Goal: Information Seeking & Learning: Compare options

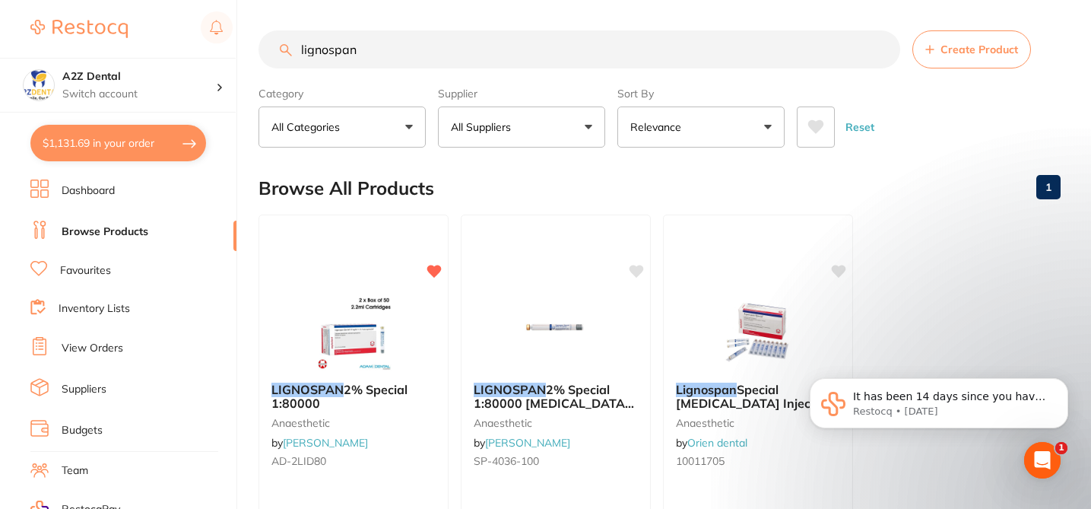
drag, startPoint x: 0, startPoint y: 0, endPoint x: 347, endPoint y: 55, distance: 351.8
click at [347, 54] on input "lignospan" at bounding box center [580, 49] width 642 height 38
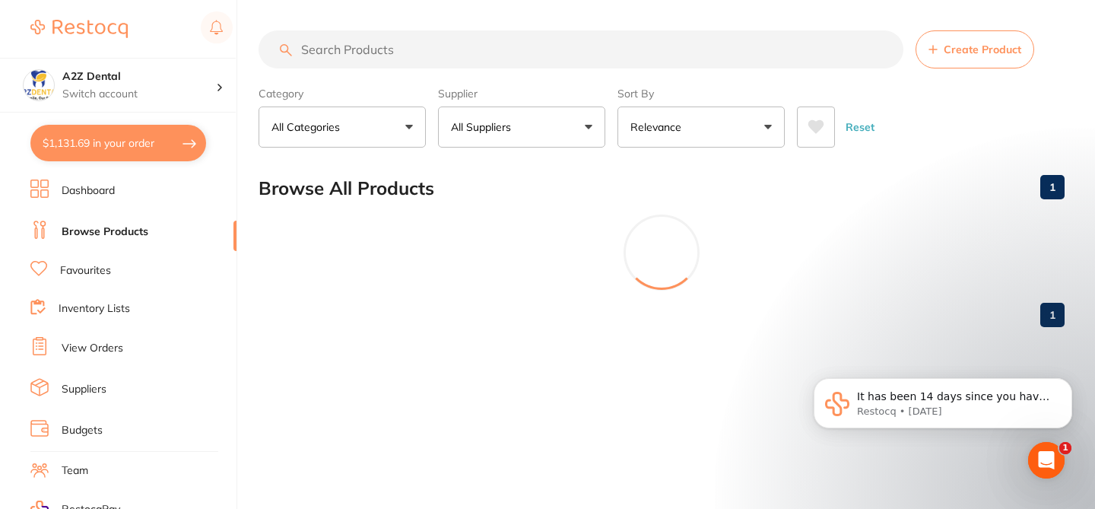
type input "k"
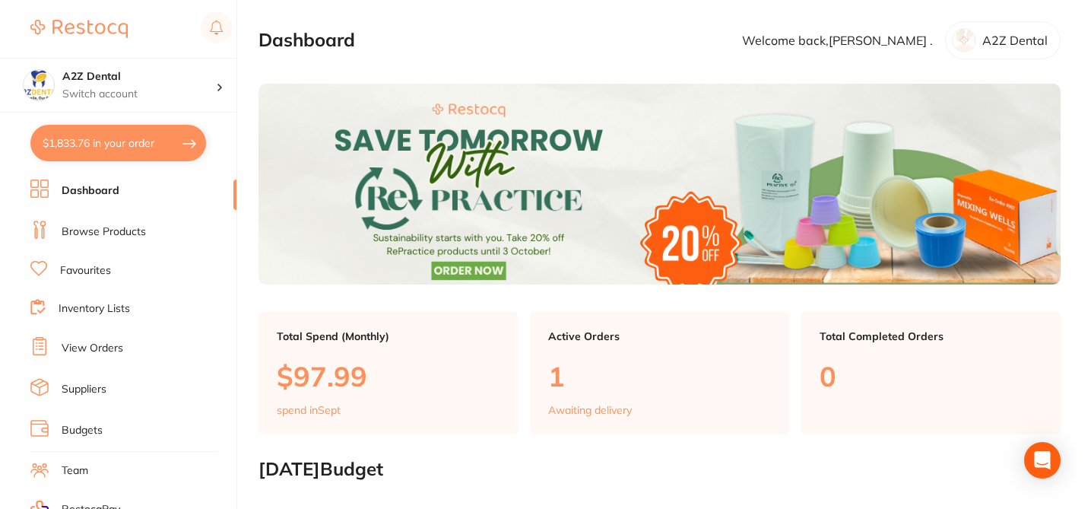
click at [130, 233] on link "Browse Products" at bounding box center [104, 231] width 84 height 15
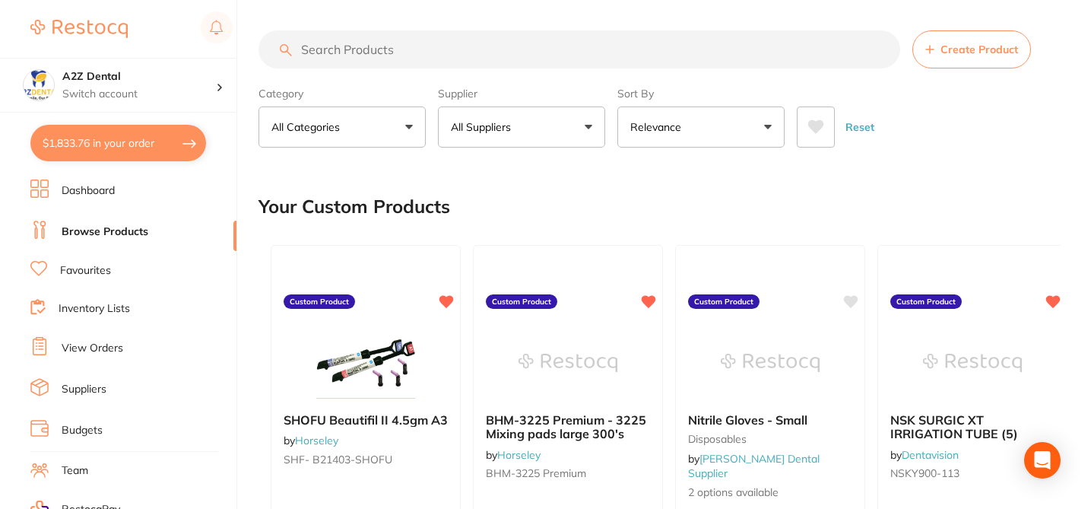
click at [370, 52] on input "search" at bounding box center [580, 49] width 642 height 38
click at [551, 201] on div "Your Custom Products" at bounding box center [660, 206] width 802 height 51
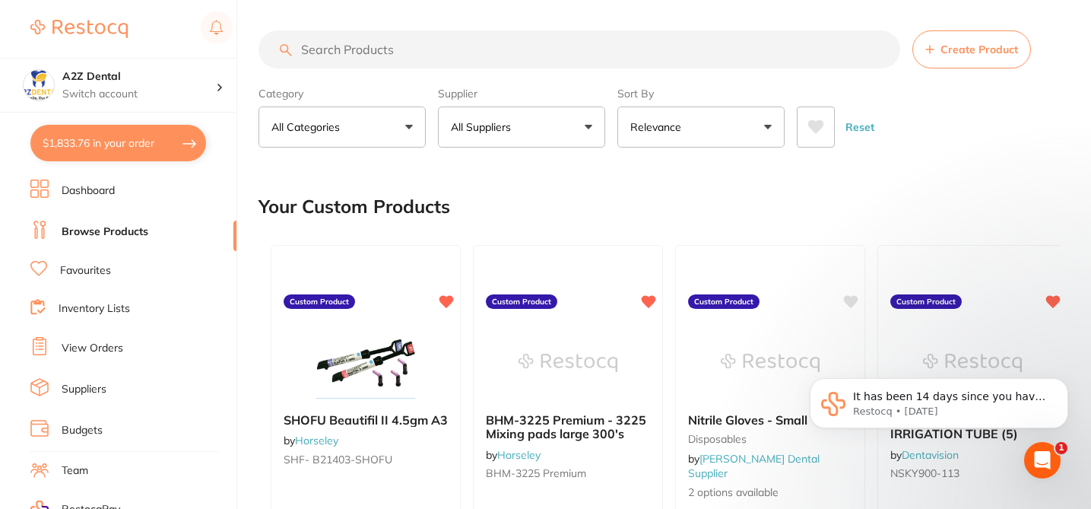
click at [405, 52] on input "search" at bounding box center [580, 49] width 642 height 38
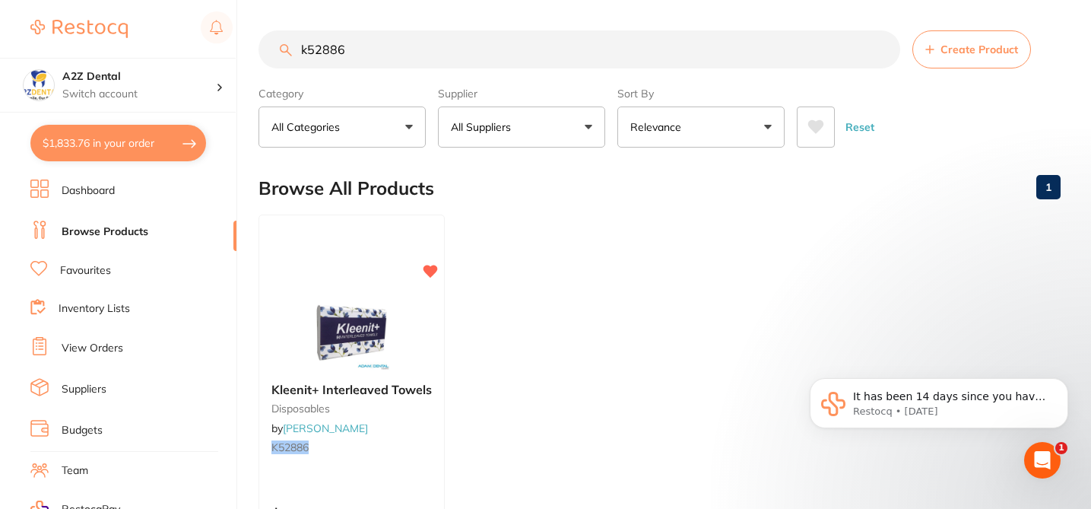
click at [510, 312] on ul "Kleenit+ Interleaved Towels disposables by Adam Dental K52886 $41.82 Add to car…" at bounding box center [660, 432] width 802 height 437
drag, startPoint x: 355, startPoint y: 49, endPoint x: 202, endPoint y: 44, distance: 152.9
click at [202, 44] on div "$1,833.76 A2Z Dental Switch account A2Z Dental $1,833.76 in your order Dashboar…" at bounding box center [545, 254] width 1091 height 509
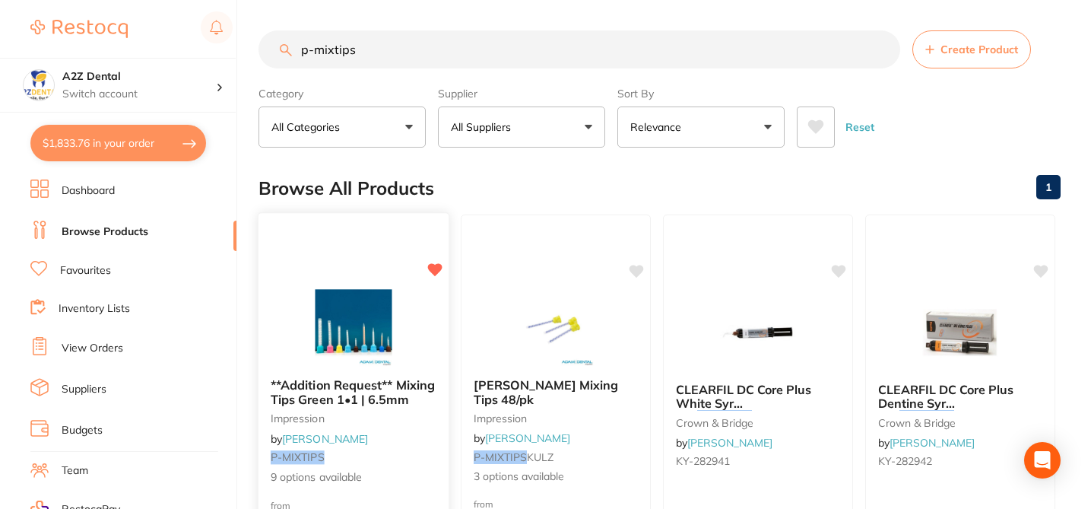
type input "p-mixtips"
click at [414, 444] on div "**Addition Request** Mixing Tips Green 1•1 | 6.5mm impression by Adam Dental P-…" at bounding box center [354, 432] width 190 height 132
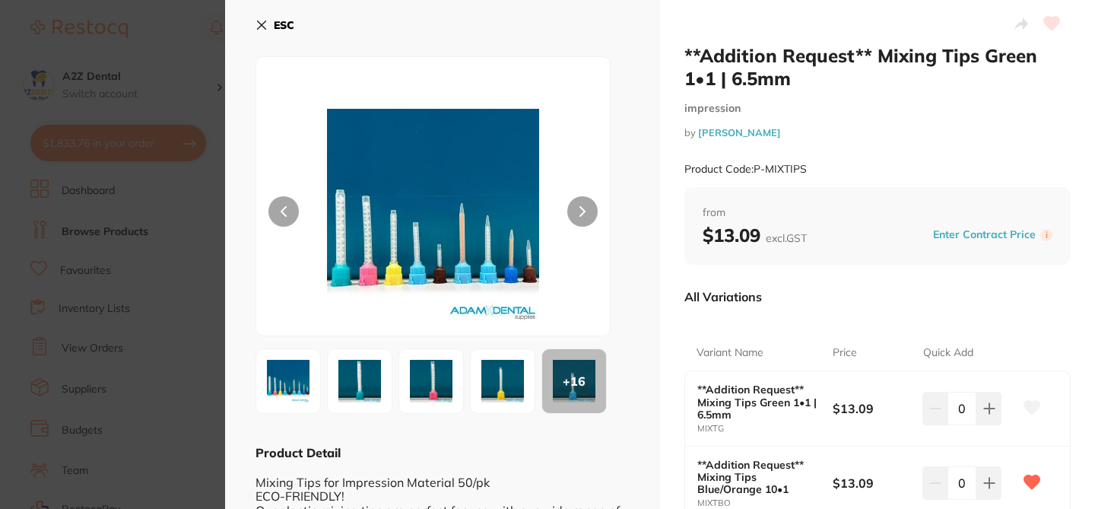
click at [264, 20] on icon at bounding box center [261, 25] width 12 height 12
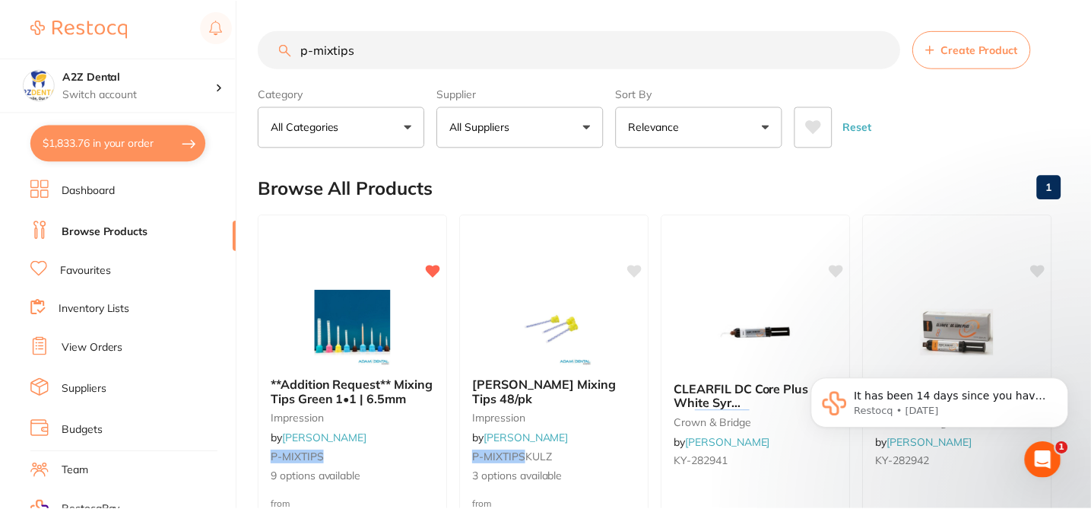
scroll to position [1, 0]
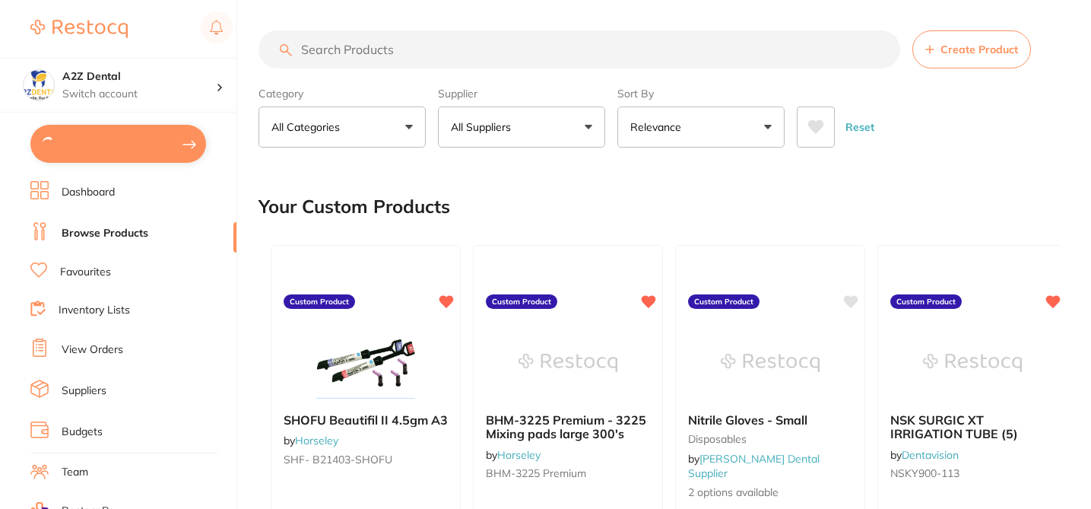
click at [312, 48] on input "search" at bounding box center [580, 49] width 642 height 38
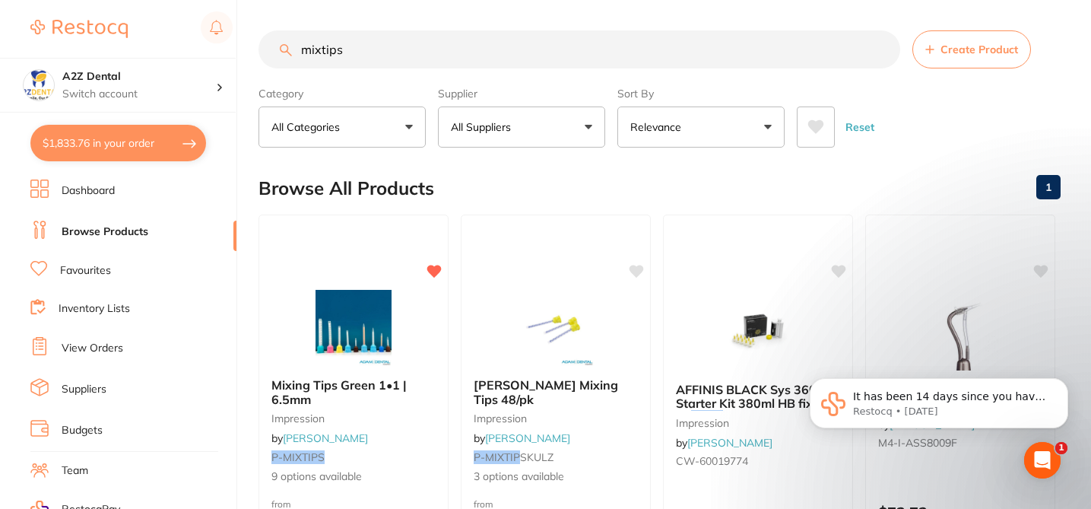
type input "mixtips"
click at [497, 188] on div "Browse All Products 1" at bounding box center [660, 188] width 802 height 51
checkbox input "true"
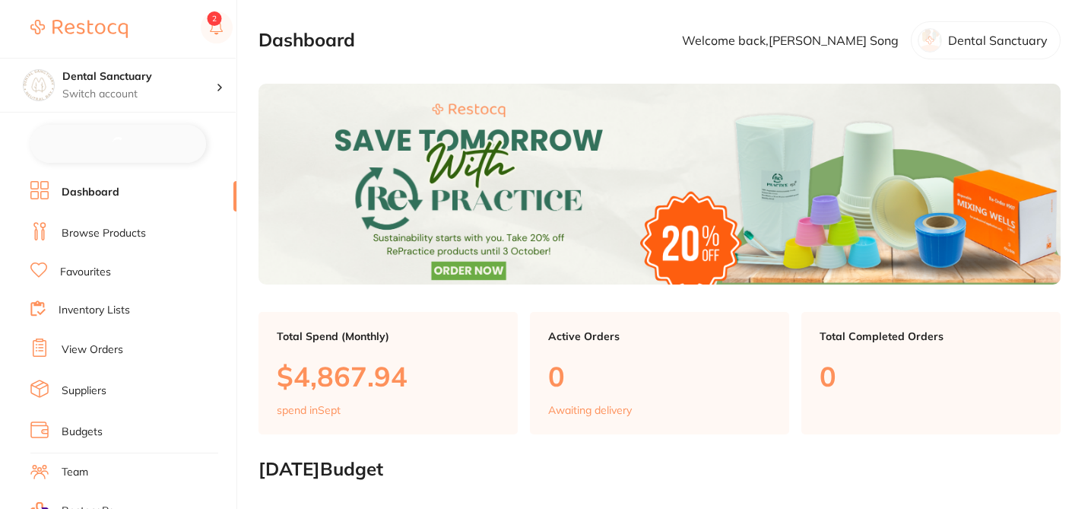
checkbox input "false"
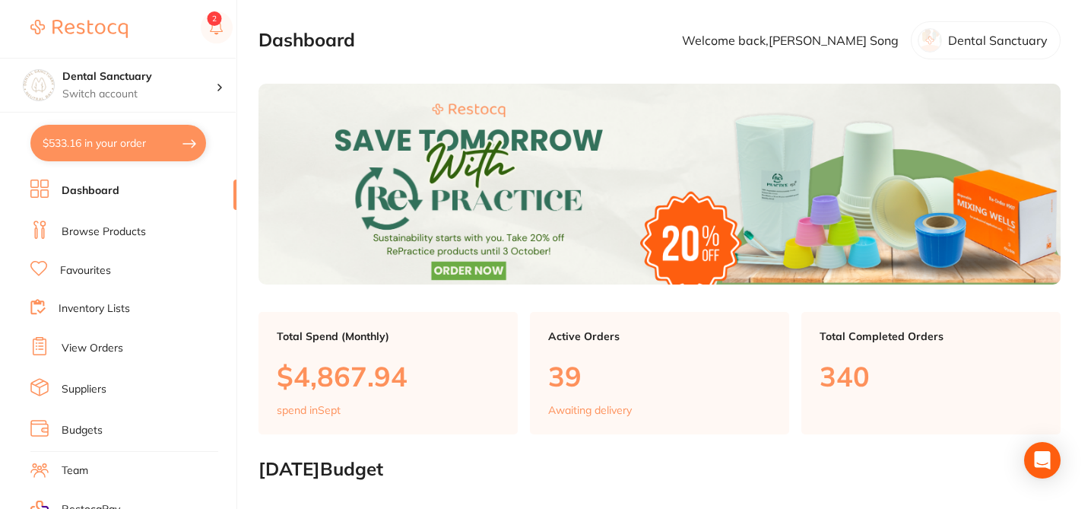
click at [129, 230] on link "Browse Products" at bounding box center [104, 231] width 84 height 15
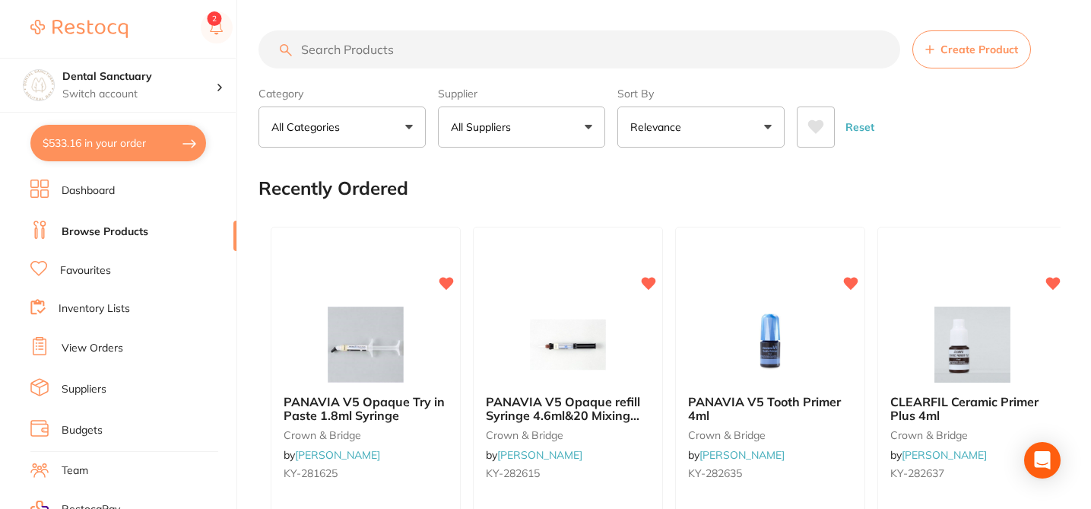
click at [371, 46] on input "search" at bounding box center [580, 49] width 642 height 38
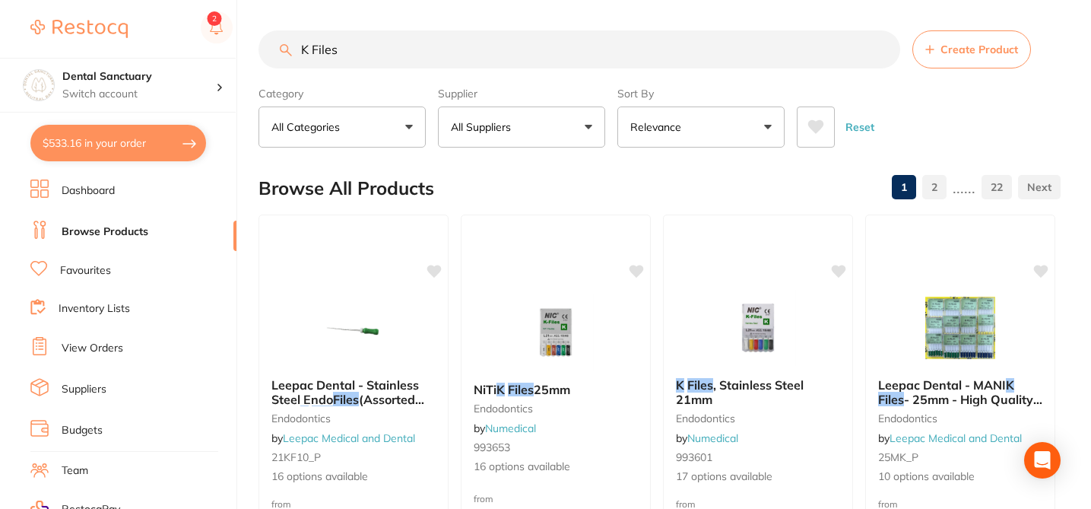
type input "K Files"
click at [579, 127] on button "All Suppliers" at bounding box center [521, 126] width 167 height 41
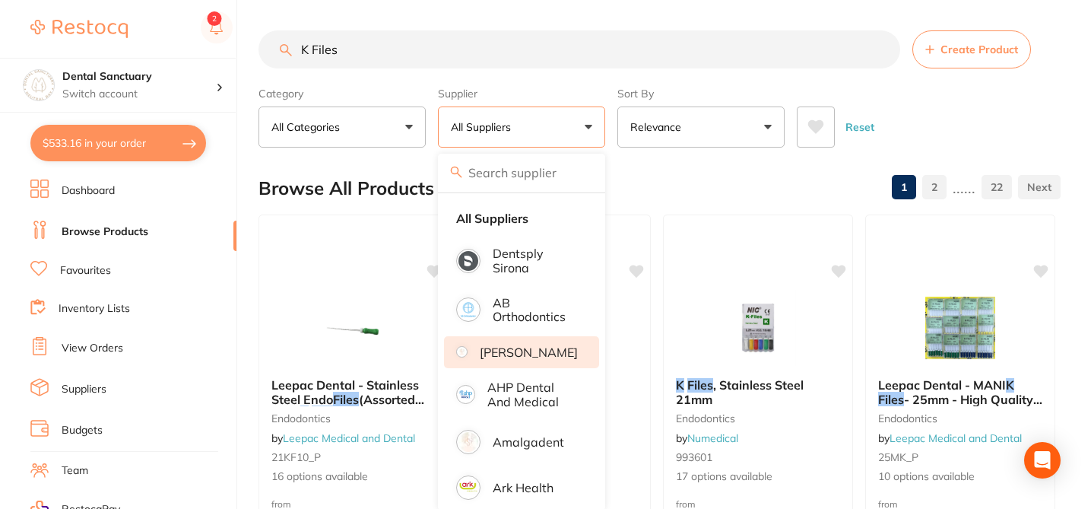
click at [512, 359] on p "[PERSON_NAME]" at bounding box center [529, 352] width 98 height 14
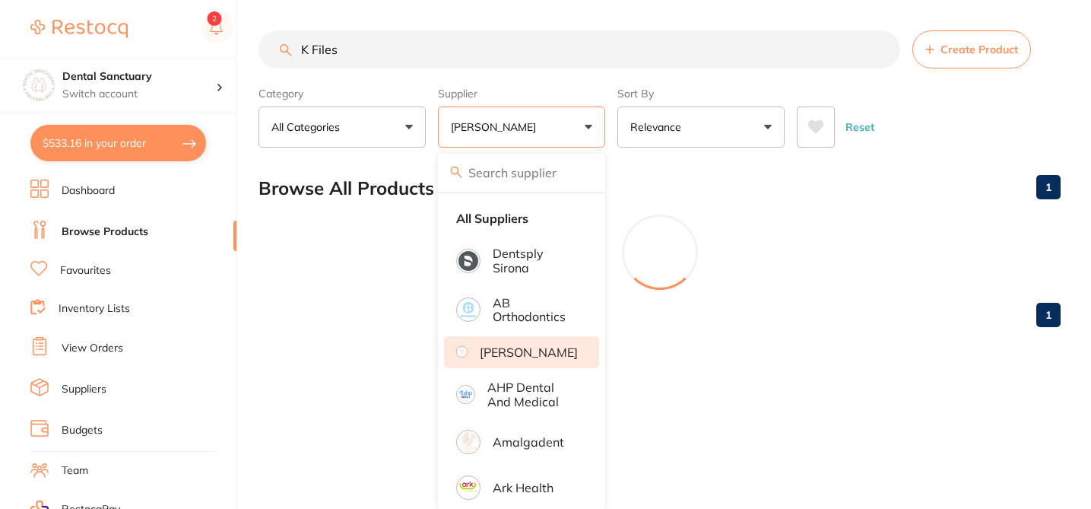
click at [634, 182] on div "Browse All Products 1" at bounding box center [660, 188] width 802 height 51
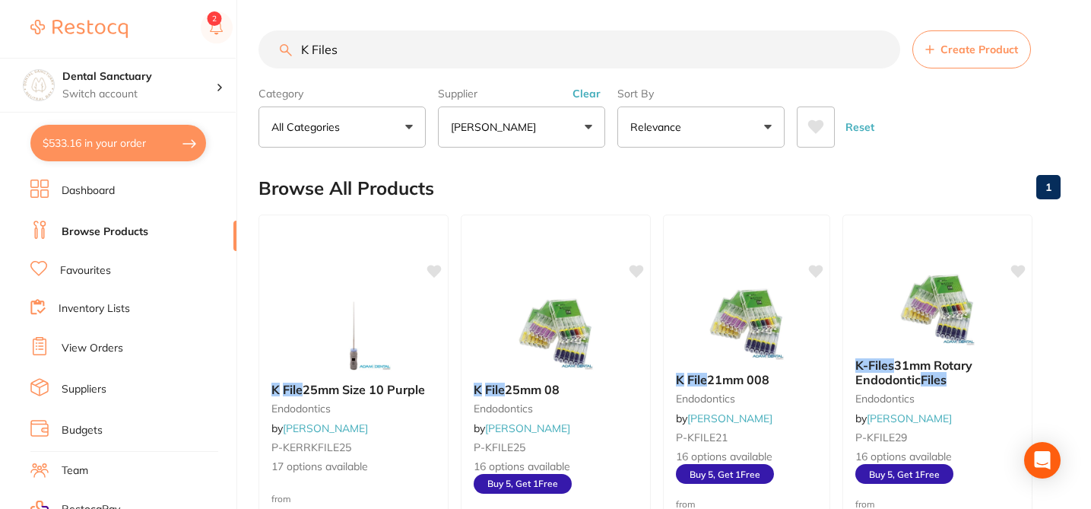
click at [630, 176] on div "Browse All Products 1" at bounding box center [660, 188] width 802 height 51
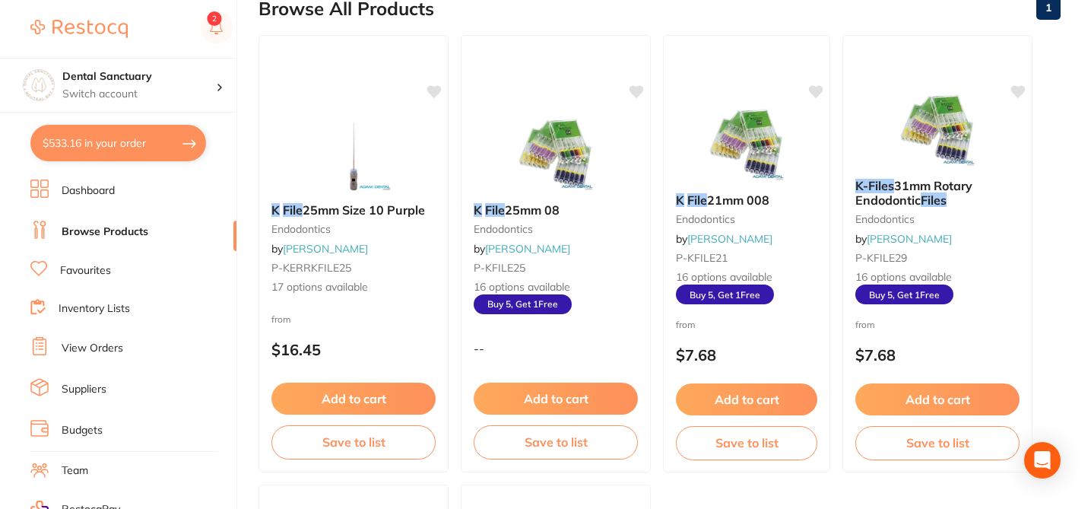
scroll to position [182, 0]
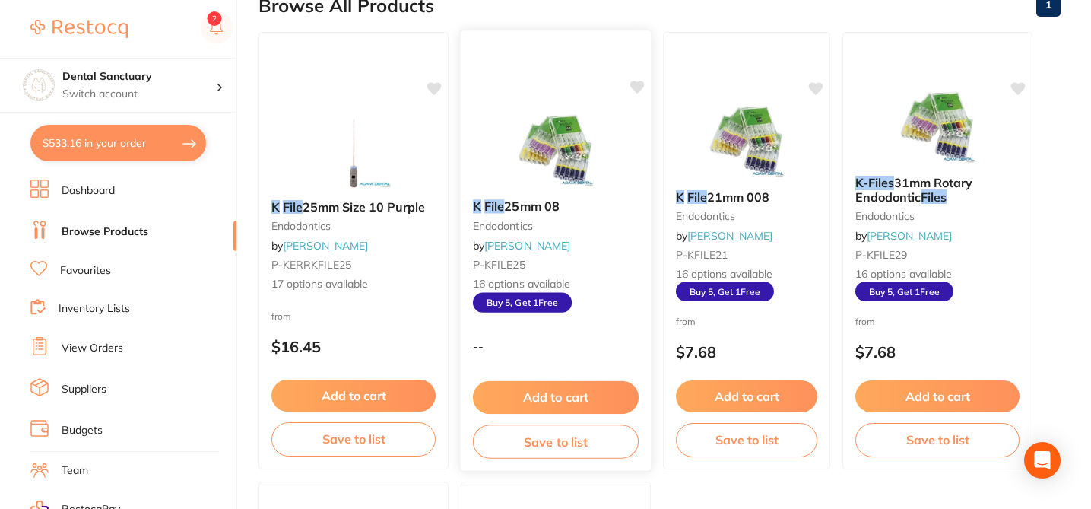
click at [579, 342] on div "--" at bounding box center [556, 346] width 190 height 14
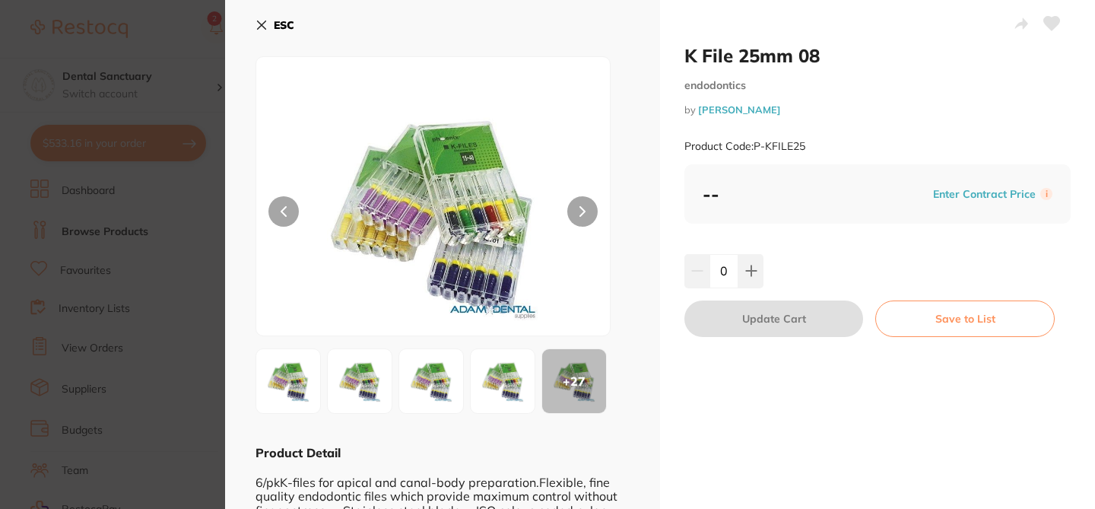
click at [259, 24] on icon at bounding box center [262, 25] width 8 height 8
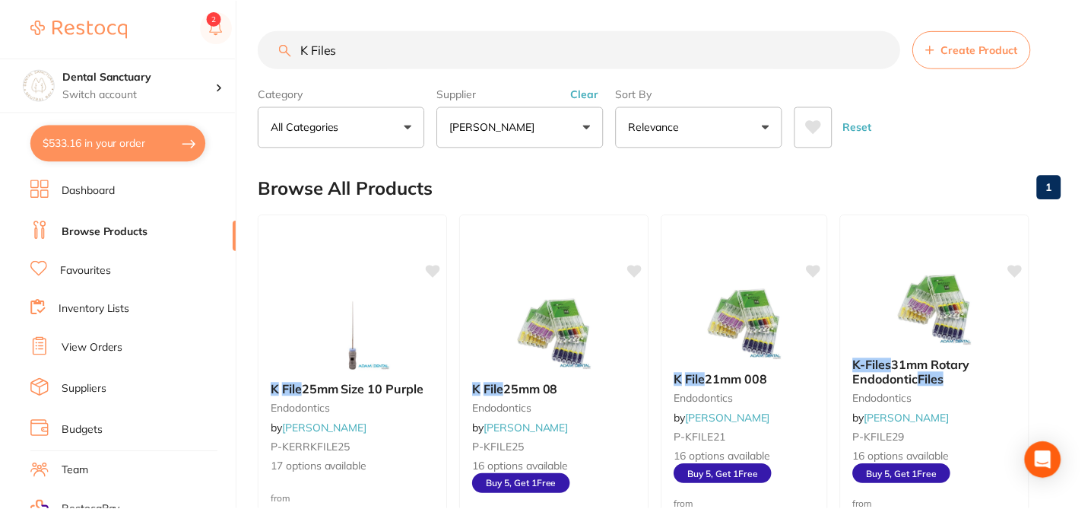
scroll to position [182, 0]
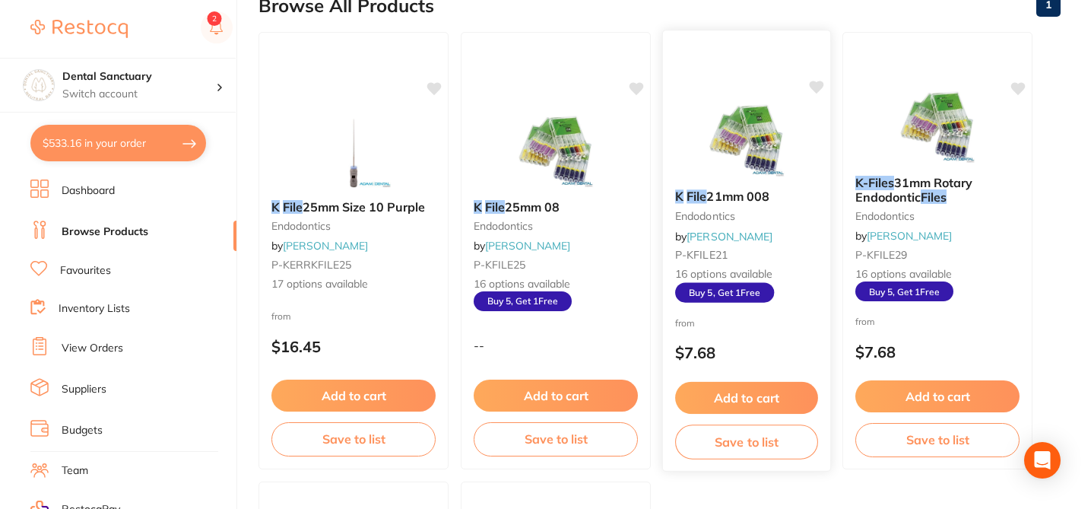
click at [754, 351] on p "$7.68" at bounding box center [746, 352] width 143 height 17
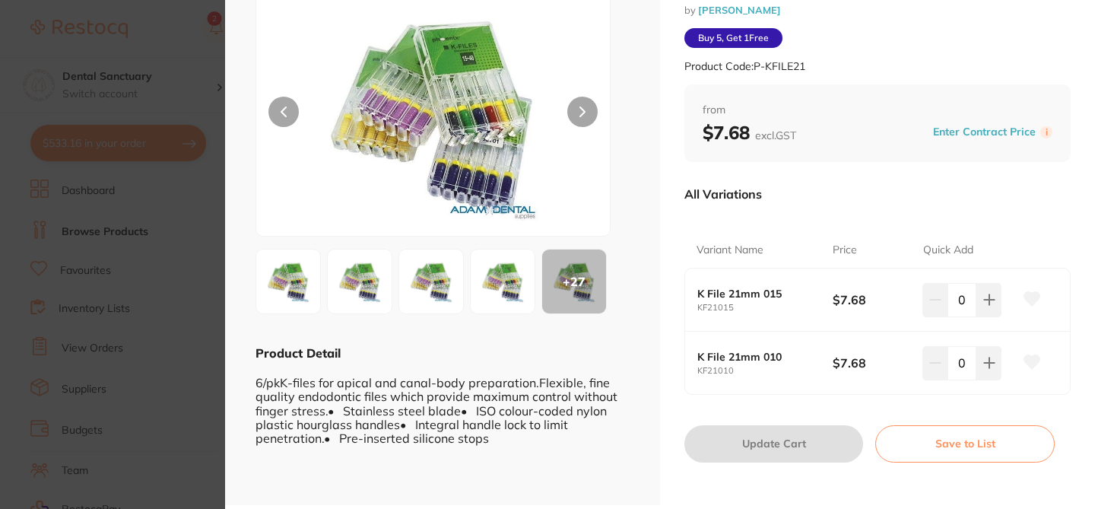
scroll to position [107, 0]
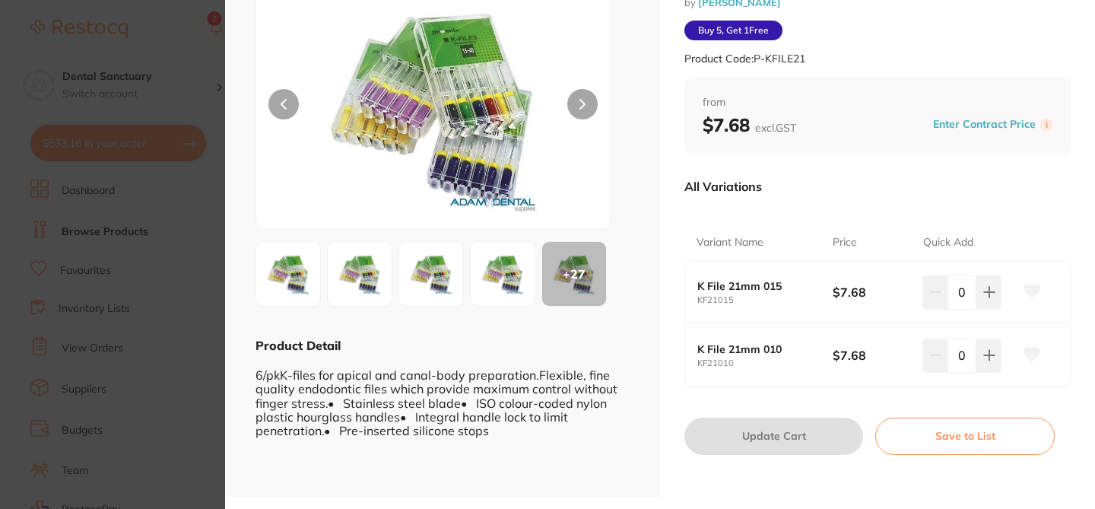
click at [179, 34] on section "K File 21mm 008 endodontics by [PERSON_NAME] Product Code: P-KFILE21 ESC + 27 P…" at bounding box center [547, 254] width 1095 height 509
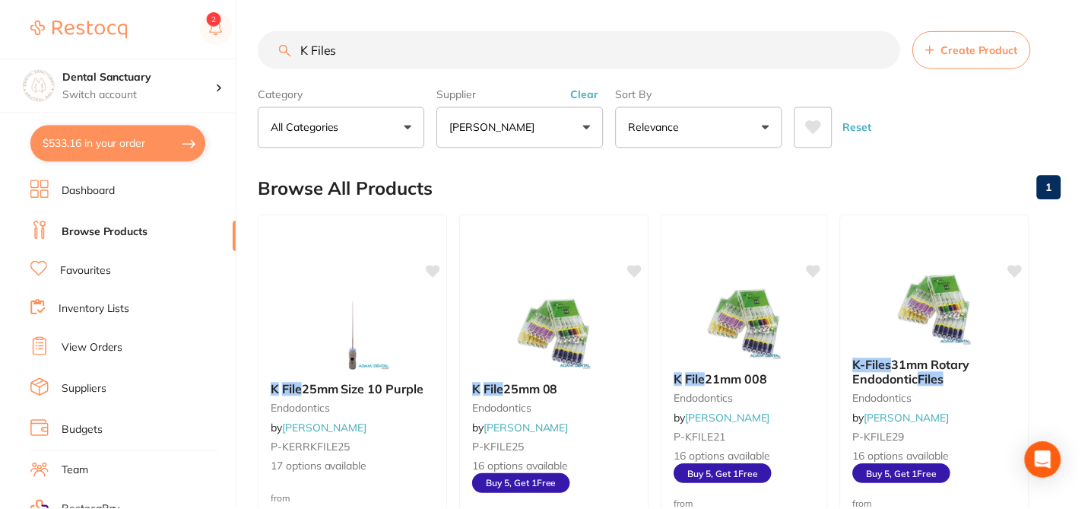
scroll to position [182, 0]
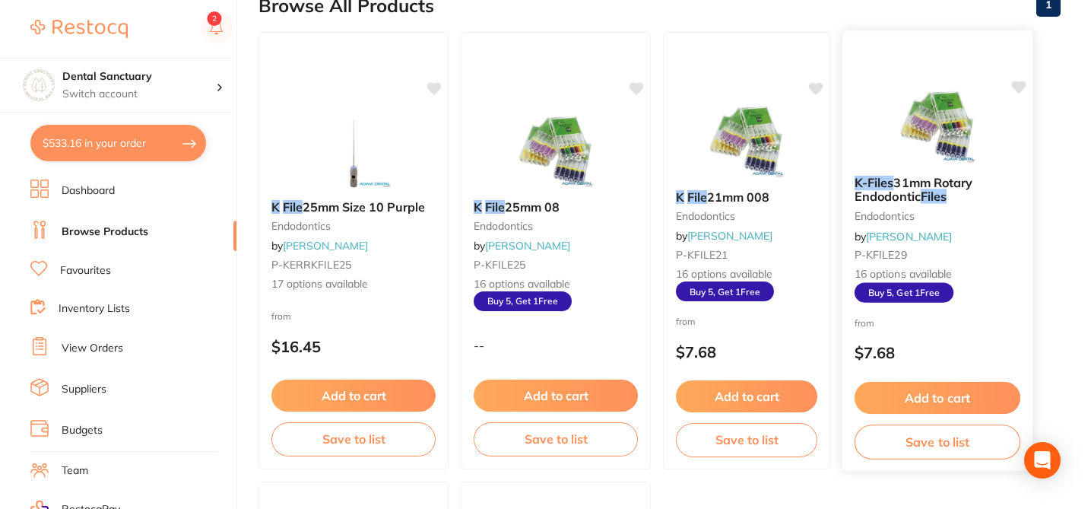
click at [968, 307] on div "K-Files 31mm Rotary Endodontic Files endodontics by [PERSON_NAME] P-KFILE29 16 …" at bounding box center [937, 238] width 190 height 151
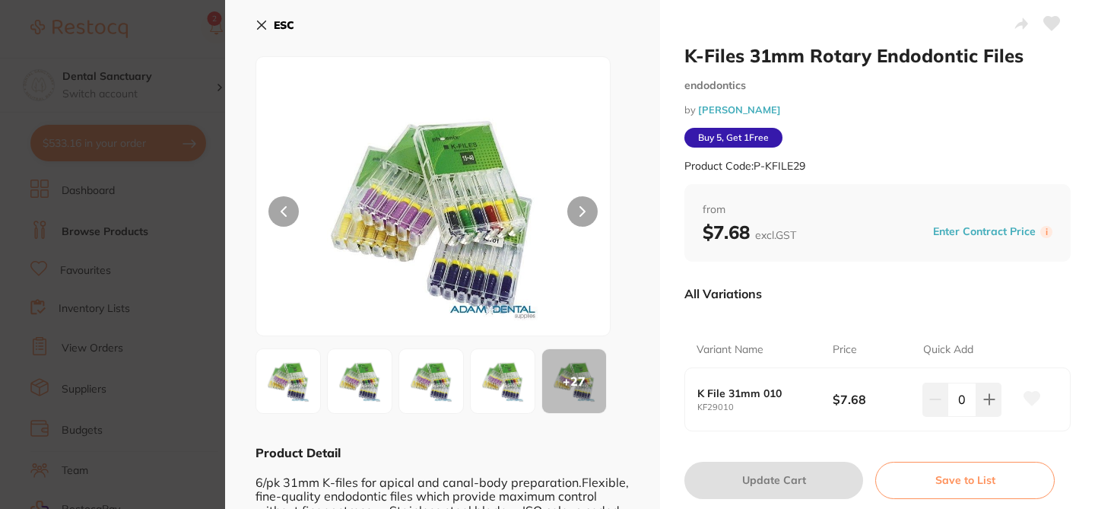
click at [176, 30] on section "K-Files 31mm Rotary Endodontic Files endodontics by [PERSON_NAME] Product Code:…" at bounding box center [547, 254] width 1095 height 509
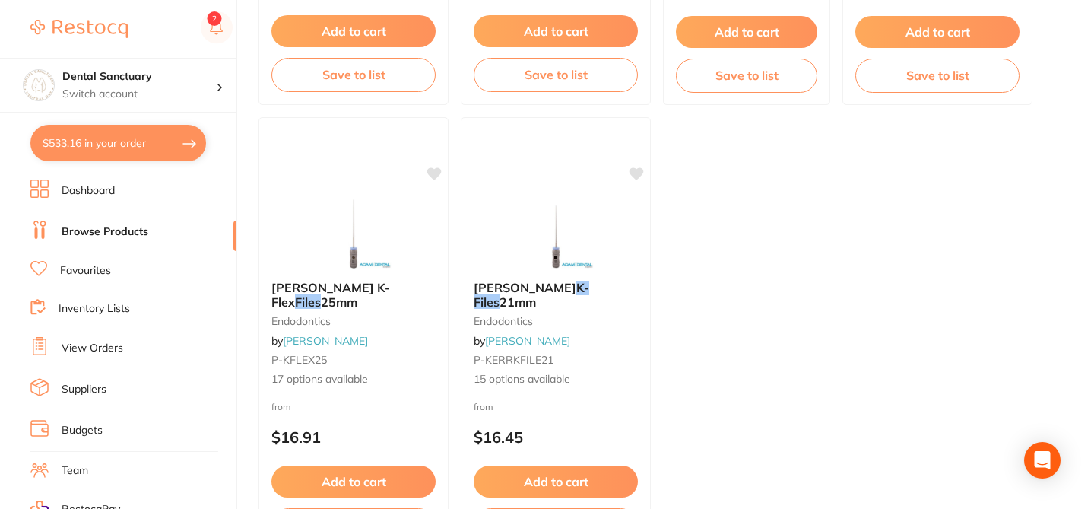
scroll to position [547, 0]
click at [398, 390] on div "[PERSON_NAME] K-Flex Files 25mm endodontics by [PERSON_NAME] P-KFLEX25 17 optio…" at bounding box center [354, 335] width 192 height 442
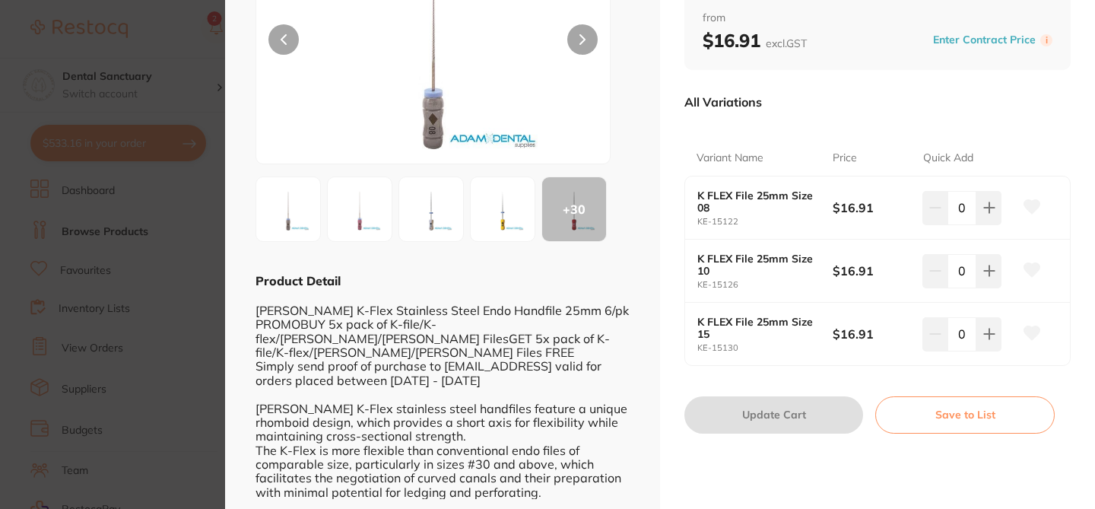
scroll to position [186, 0]
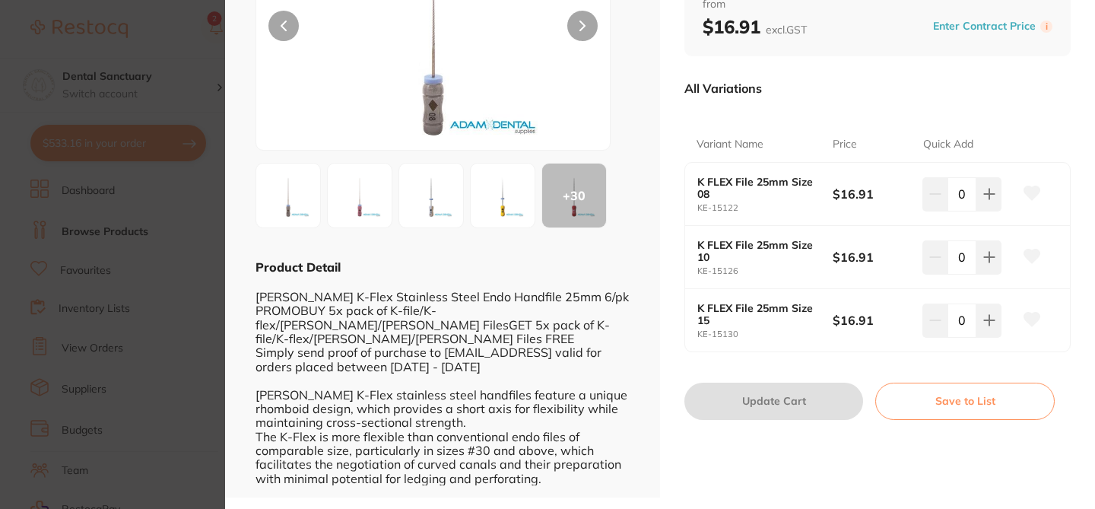
click at [179, 19] on section "[PERSON_NAME] K-Flex Files 25mm endodontics by [PERSON_NAME] Product Code: P-KF…" at bounding box center [547, 254] width 1095 height 509
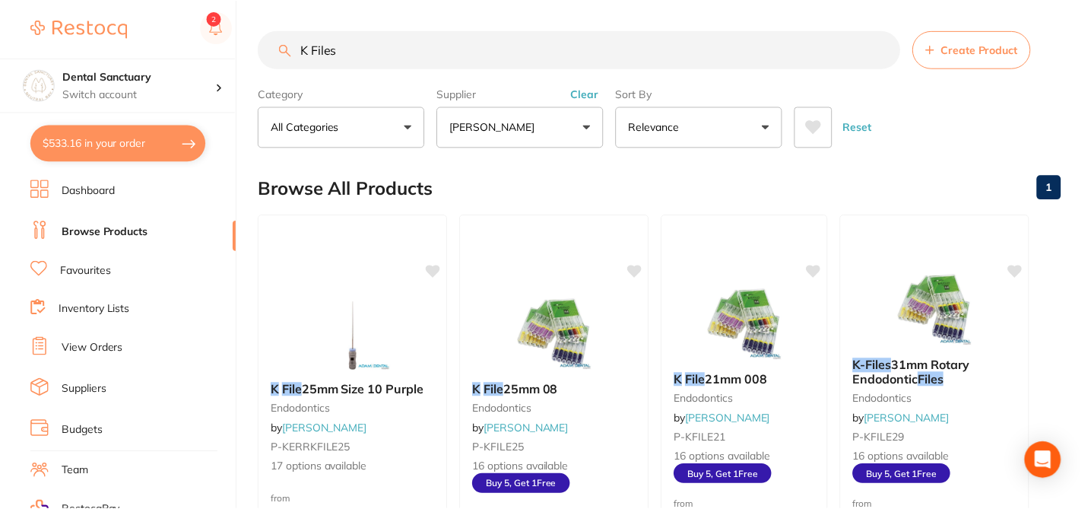
scroll to position [547, 0]
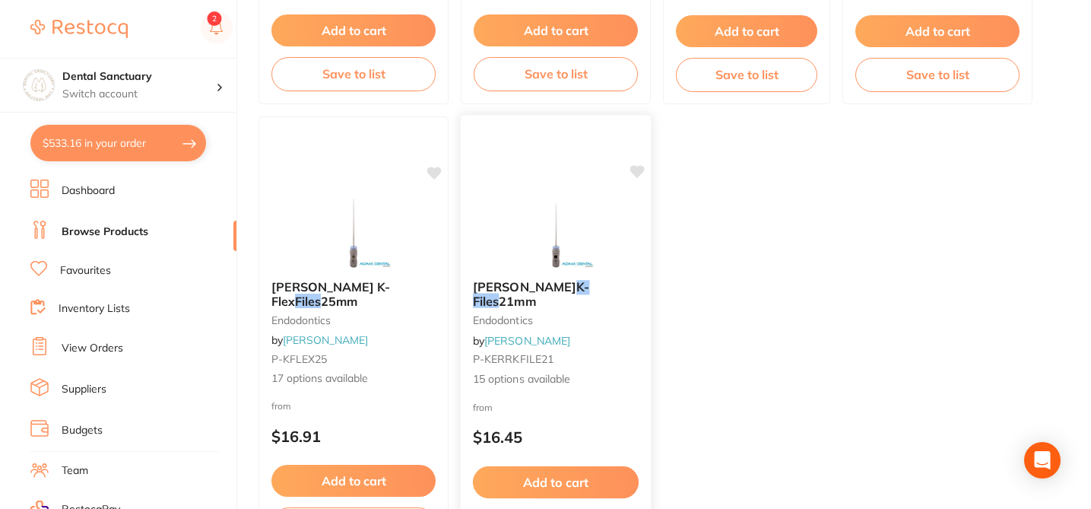
click at [570, 387] on div "[PERSON_NAME] K-Files 21mm endodontics by [PERSON_NAME] P-KERRKFILE21 15 option…" at bounding box center [556, 334] width 190 height 132
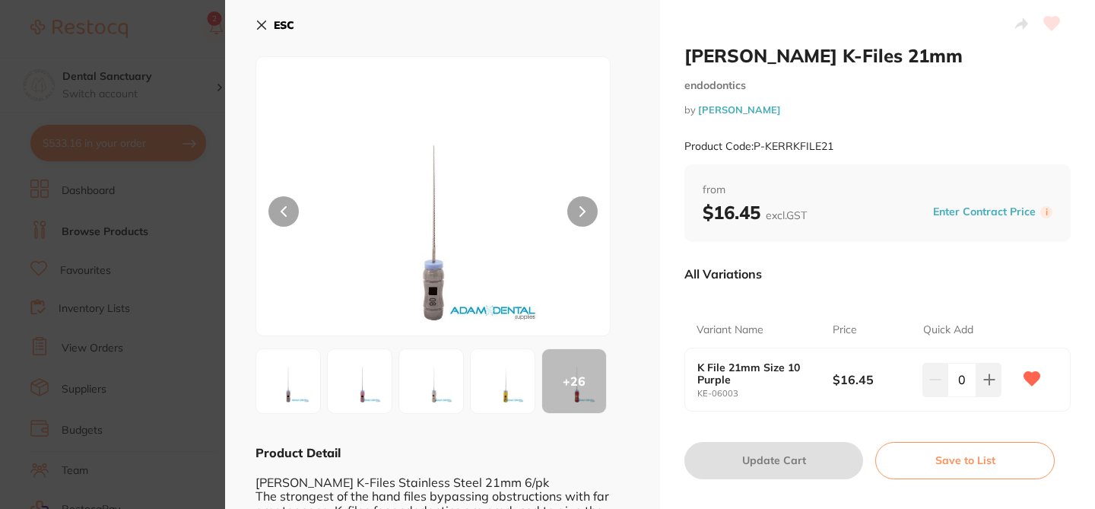
click at [843, 120] on div "[PERSON_NAME] K-Files 21mm endodontics by [PERSON_NAME] Product Code: P-KERRKFI…" at bounding box center [877, 104] width 386 height 120
click at [266, 25] on icon at bounding box center [261, 25] width 12 height 12
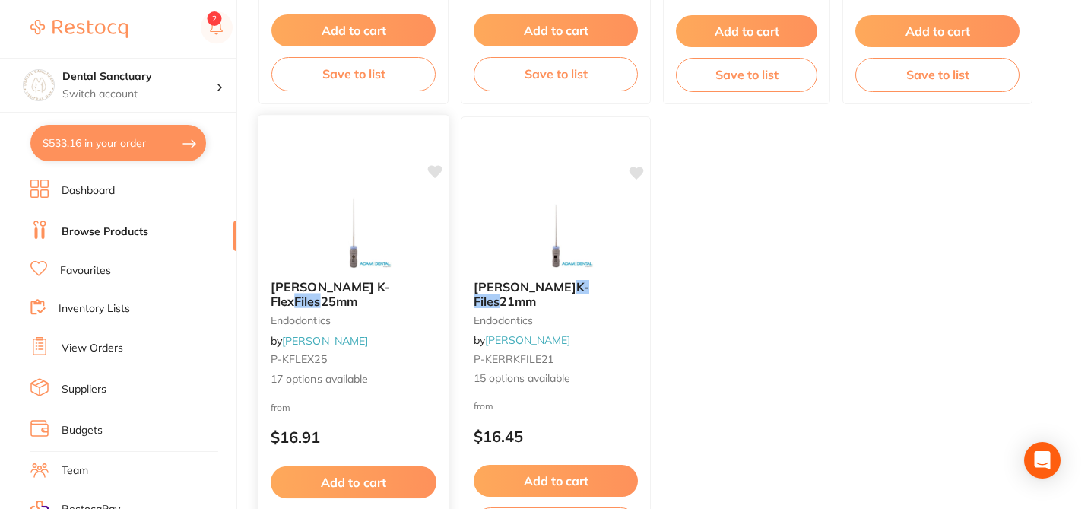
click at [410, 374] on span "17 options available" at bounding box center [354, 378] width 166 height 15
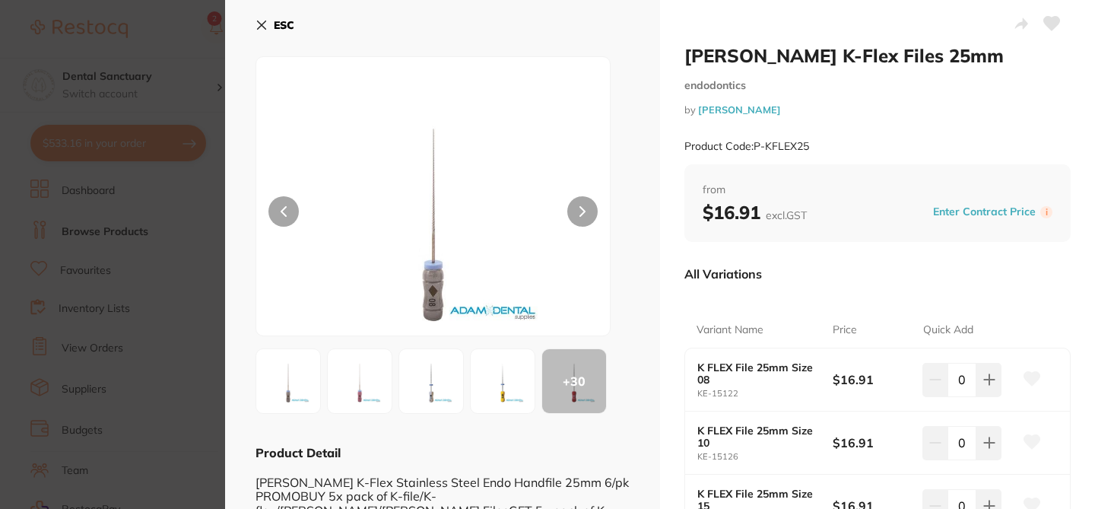
click at [798, 257] on div "All Variations" at bounding box center [877, 274] width 386 height 40
click at [168, 35] on section "[PERSON_NAME] K-Flex Files 25mm endodontics by [PERSON_NAME] Product Code: P-KF…" at bounding box center [547, 254] width 1095 height 509
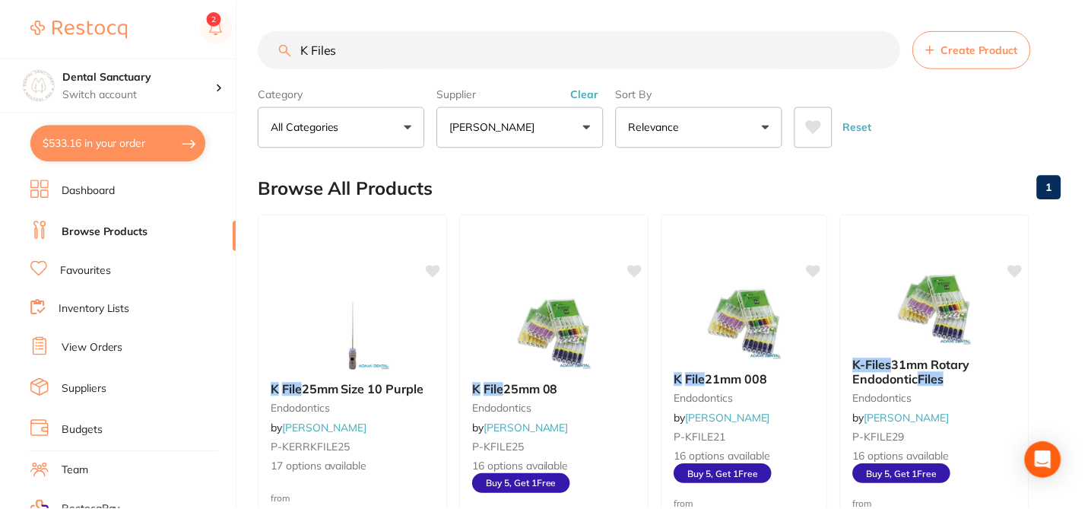
scroll to position [547, 0]
